Goal: Task Accomplishment & Management: Manage account settings

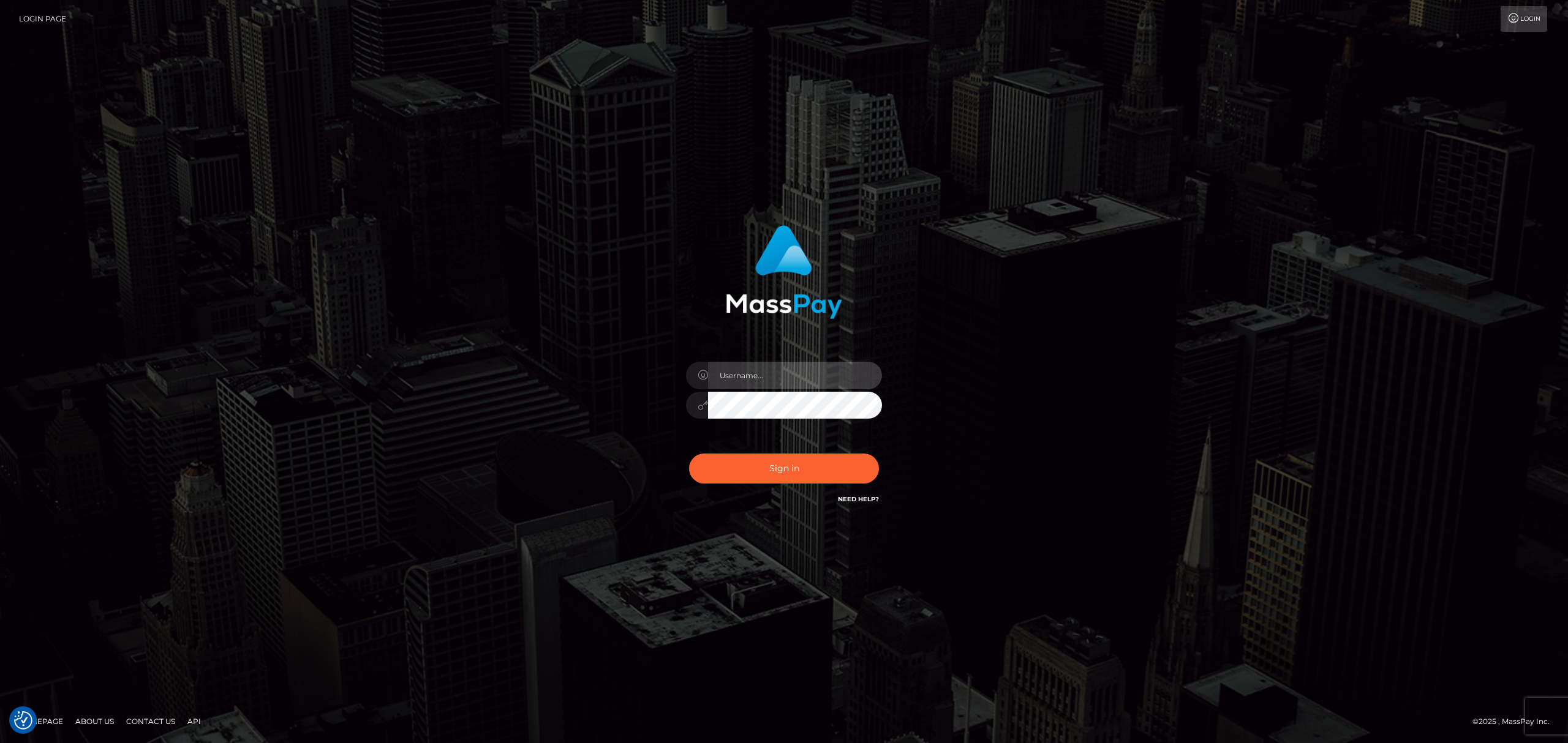
click at [797, 367] on input "text" at bounding box center [794, 375] width 174 height 27
type input "Eric"
click at [808, 461] on button "Sign in" at bounding box center [783, 468] width 190 height 30
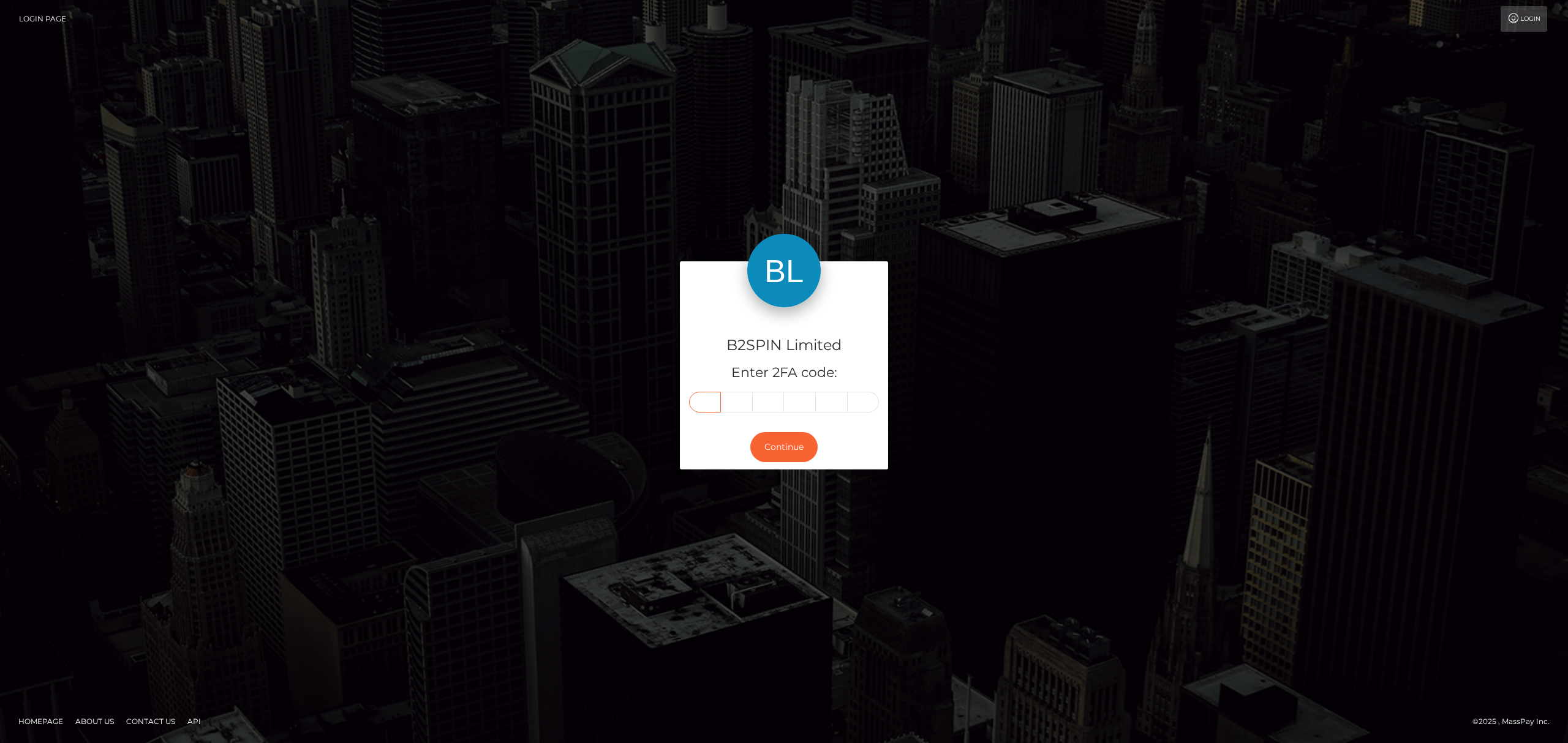
click at [699, 400] on input "text" at bounding box center [705, 402] width 32 height 21
paste input "3"
type input "3"
type input "6"
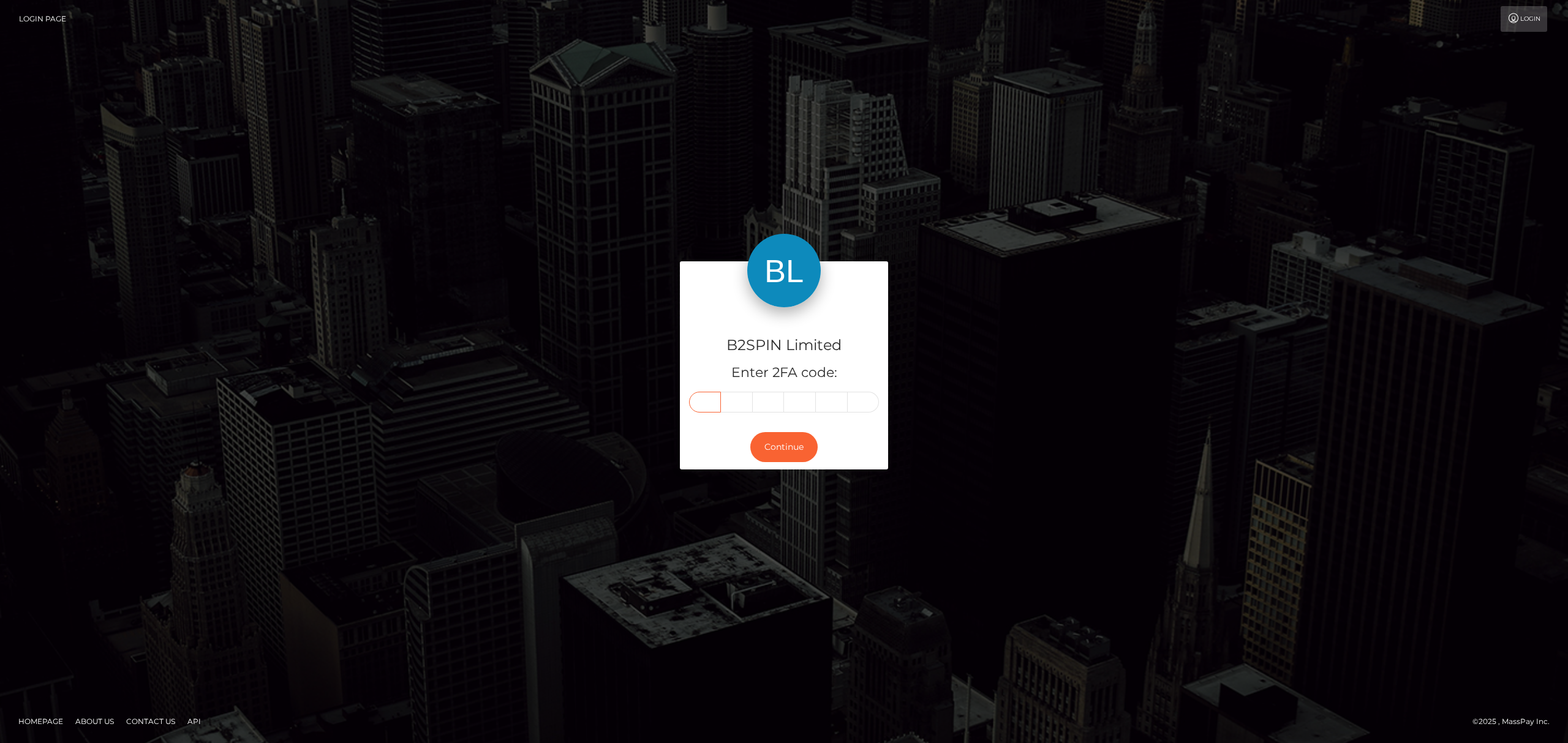
type input "0"
type input "7"
click at [787, 446] on button "Continue" at bounding box center [784, 447] width 67 height 30
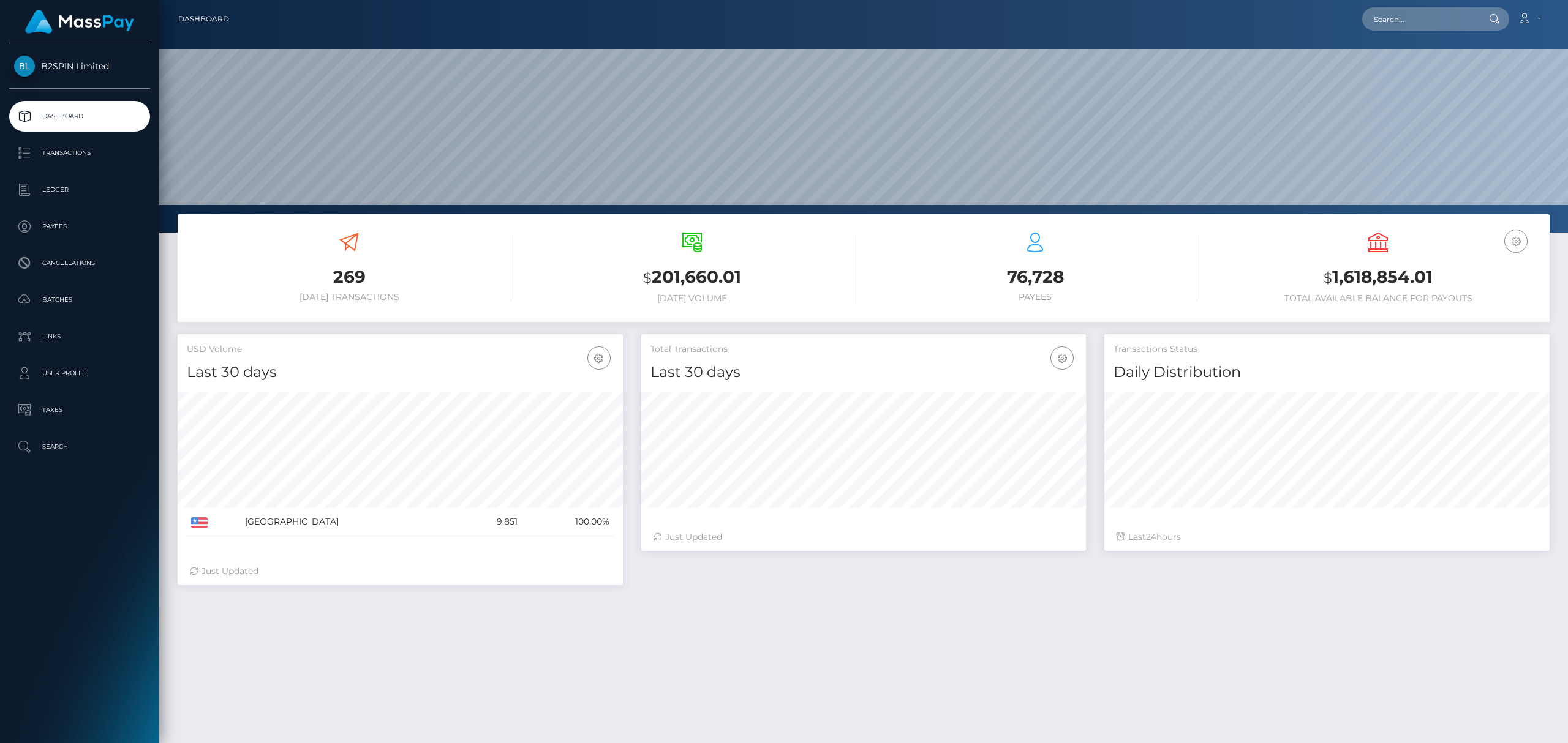
scroll to position [217, 445]
drag, startPoint x: 1436, startPoint y: 270, endPoint x: 1330, endPoint y: 273, distance: 106.0
click at [1330, 273] on h3 "$ 1,618,854.01" at bounding box center [1378, 277] width 325 height 25
copy h3 "1,618,854.01"
